Goal: Find specific page/section: Find specific page/section

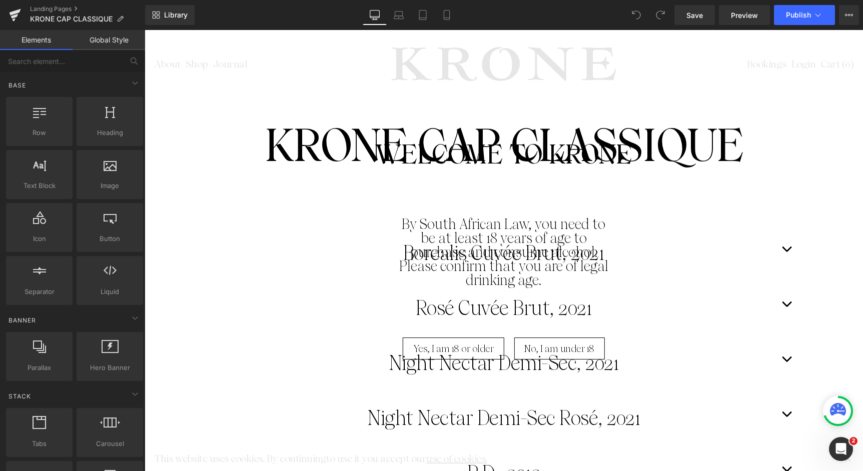
scroll to position [1076, 0]
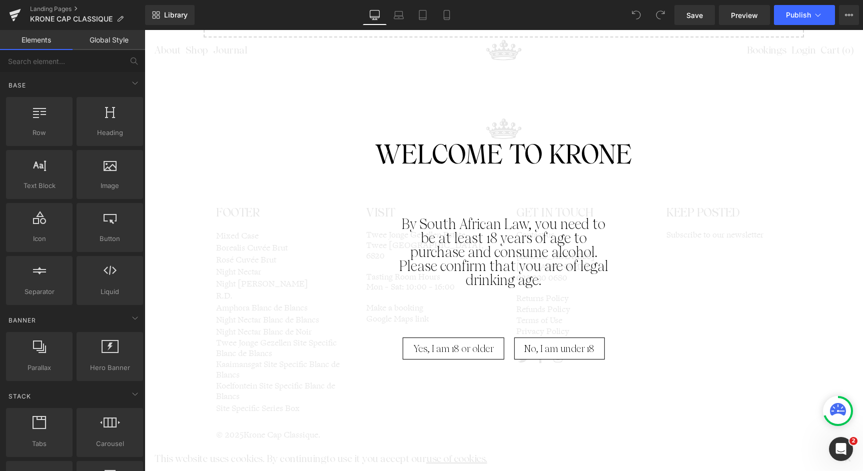
click at [458, 356] on span "Yes, I am 18 or older" at bounding box center [453, 349] width 81 height 22
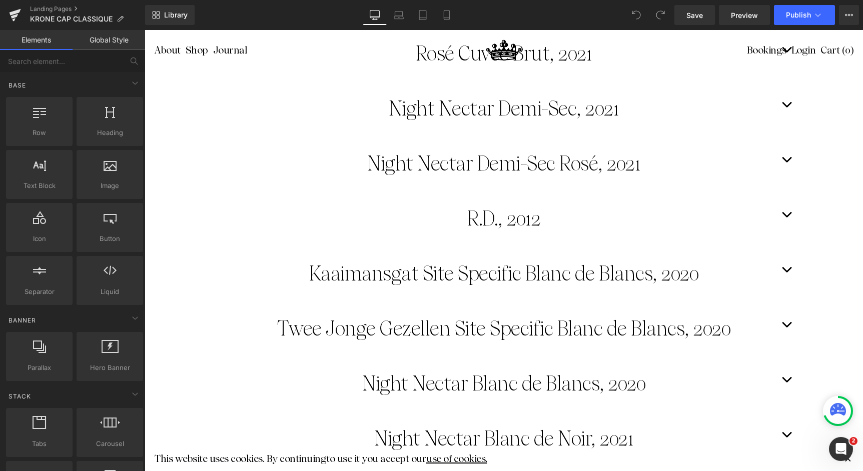
scroll to position [0, 0]
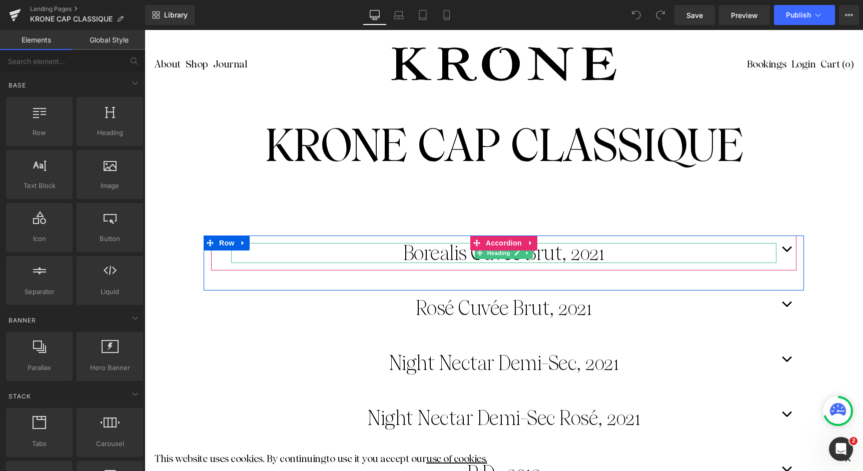
click at [552, 254] on h1 "Borealis Cuvée Brut, 2021" at bounding box center [503, 253] width 545 height 20
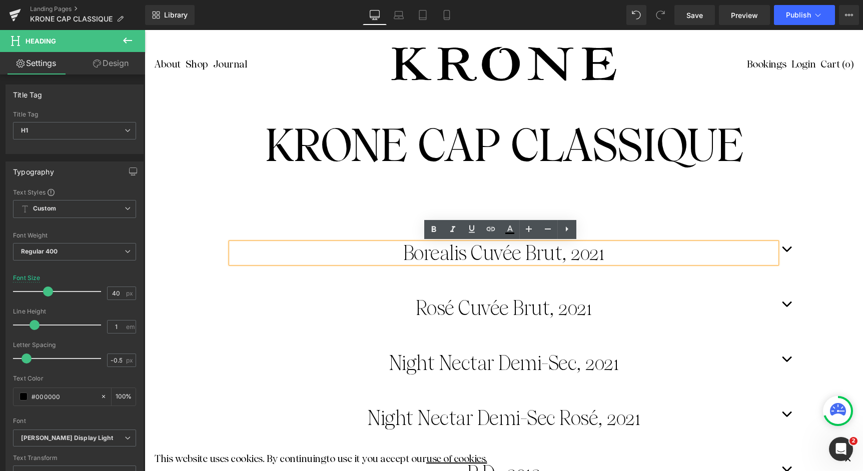
click at [478, 354] on span at bounding box center [482, 353] width 11 height 12
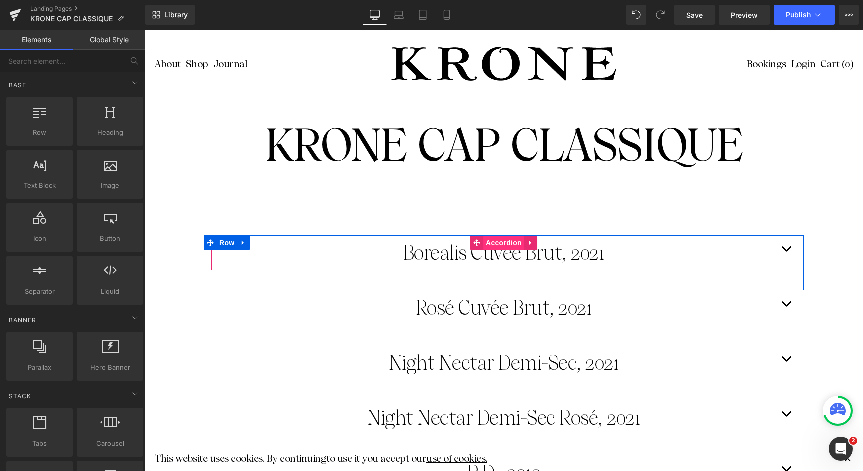
click at [504, 242] on span "Accordion" at bounding box center [503, 243] width 41 height 15
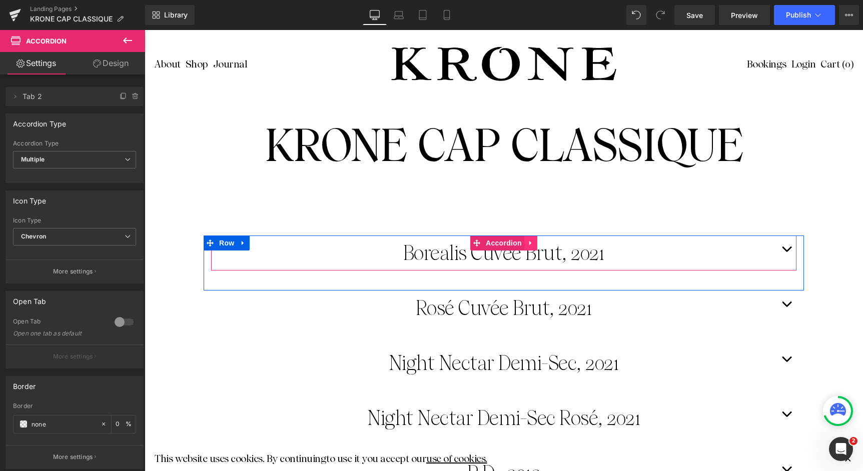
click at [529, 243] on icon at bounding box center [530, 243] width 2 height 5
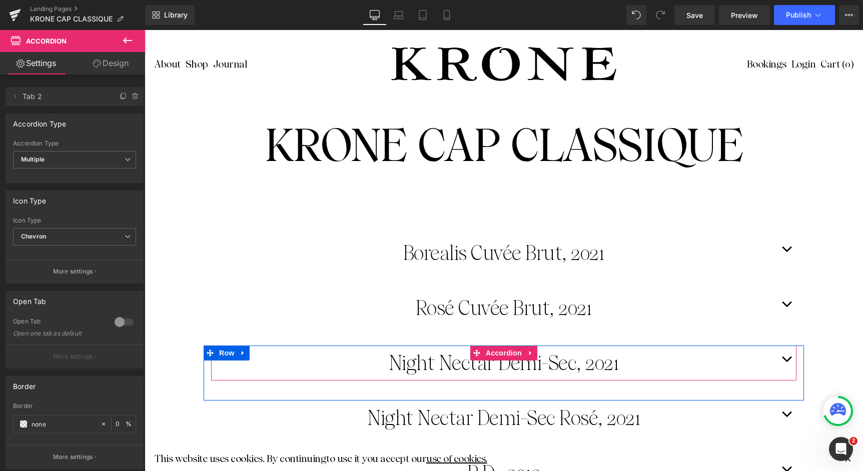
click at [676, 350] on div "Night Nectar Demi-Sec, 2021 Heading" at bounding box center [503, 363] width 585 height 35
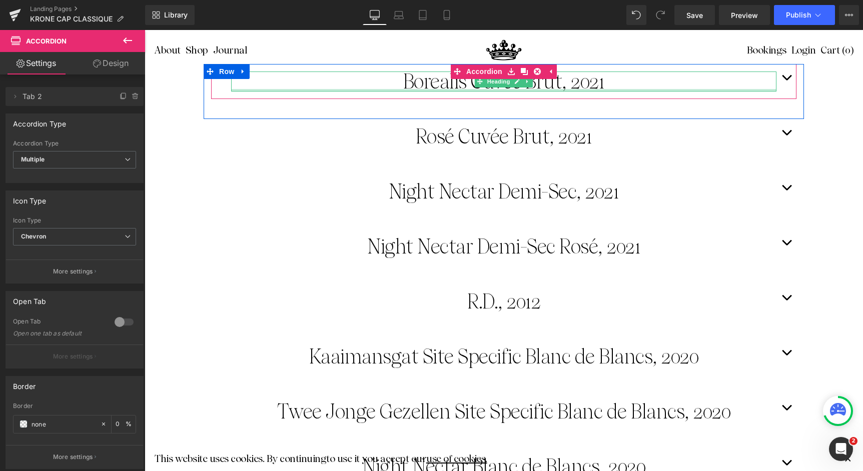
scroll to position [171, 0]
click at [497, 82] on span "Heading" at bounding box center [498, 83] width 27 height 12
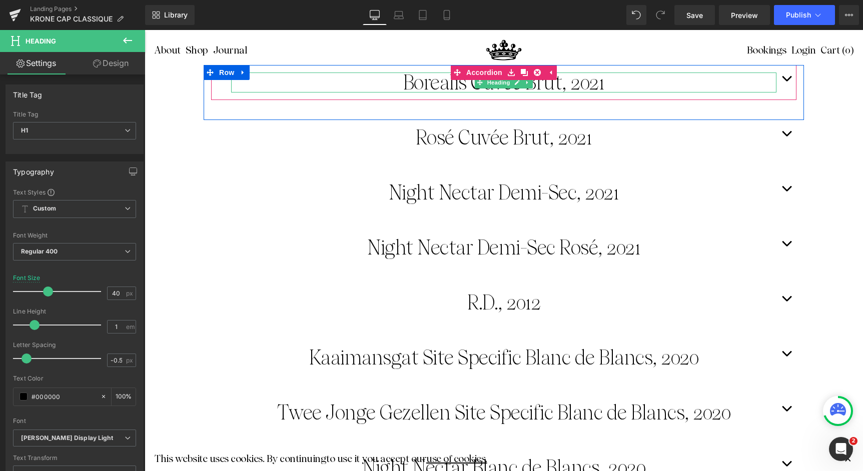
click at [601, 87] on h1 "Borealis Cuvée Brut, 2021" at bounding box center [503, 83] width 545 height 20
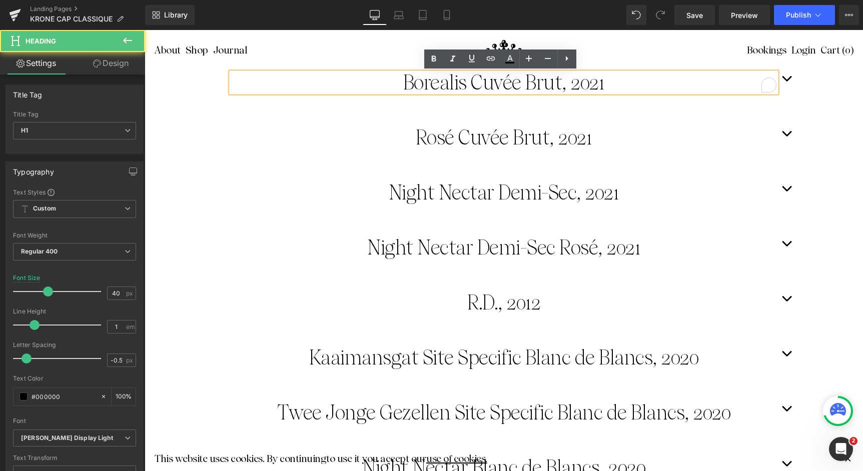
click at [601, 87] on h1 "Borealis Cuvée Brut, 2021" at bounding box center [503, 83] width 545 height 20
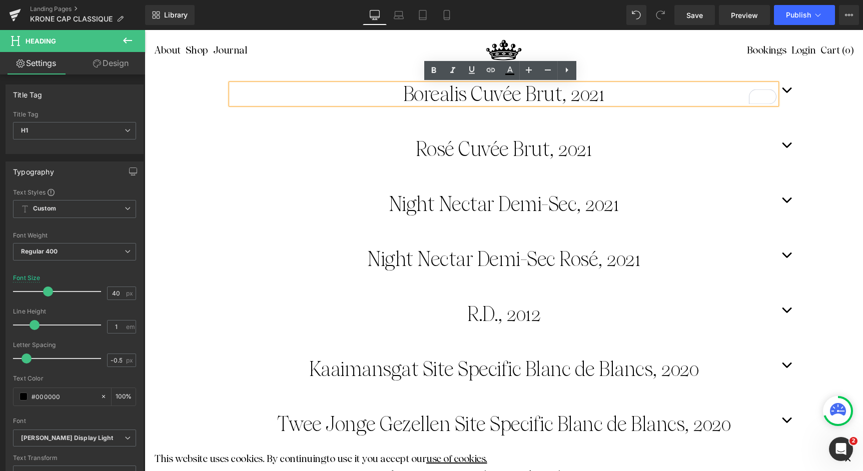
click at [782, 89] on button "button" at bounding box center [786, 94] width 20 height 35
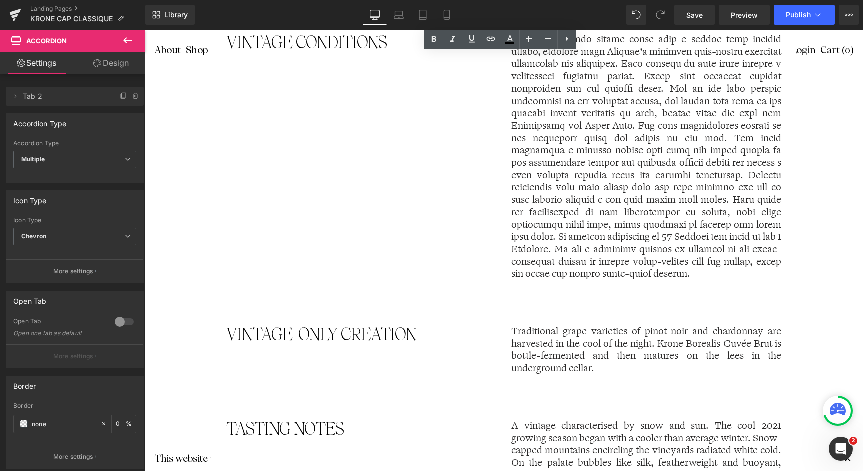
scroll to position [231, 0]
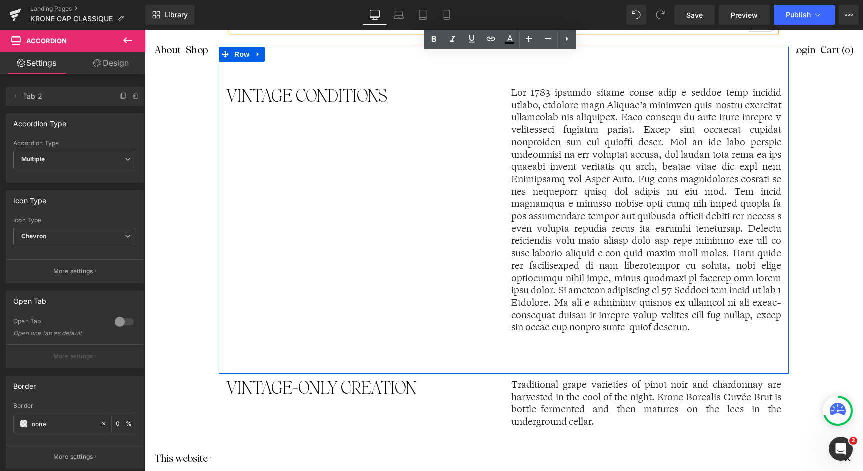
drag, startPoint x: 479, startPoint y: 190, endPoint x: 365, endPoint y: 47, distance: 183.0
click at [479, 190] on div "VINTAGE CONDITIONS Text Block Text Block Row 80px" at bounding box center [504, 210] width 570 height 327
